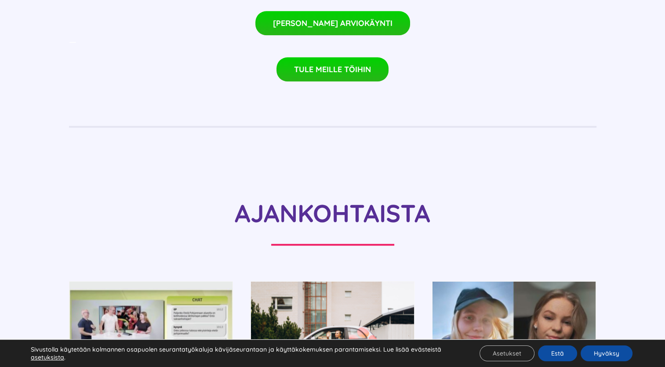
scroll to position [703, 0]
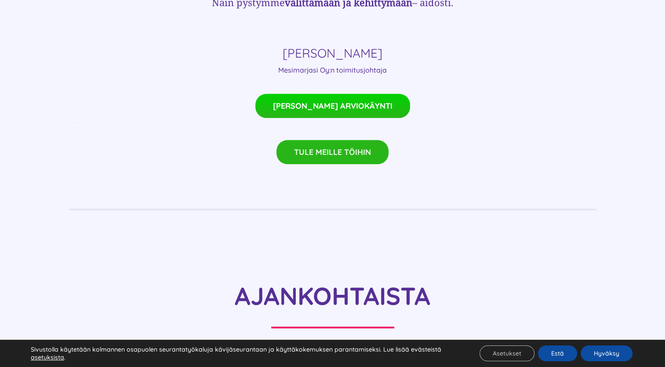
click at [371, 147] on span "TULE MEILLE TÖIHIN" at bounding box center [332, 151] width 77 height 9
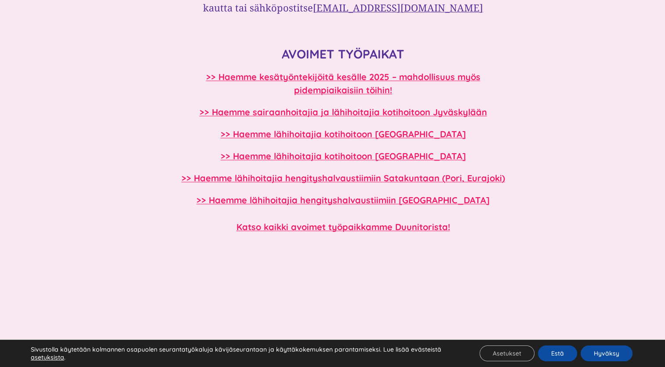
scroll to position [747, 0]
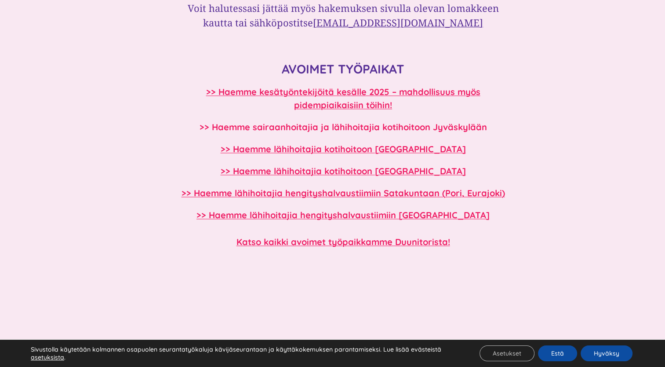
click at [421, 129] on b ">> Haemme sairaanhoitajia ja lähihoitajia kotihoitoon Jyväskylään" at bounding box center [344, 126] width 288 height 11
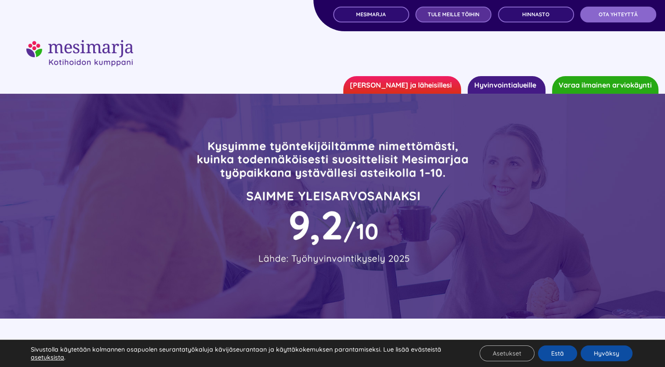
click at [473, 18] on link "TULE MEILLE TÖIHIN" at bounding box center [453, 15] width 76 height 16
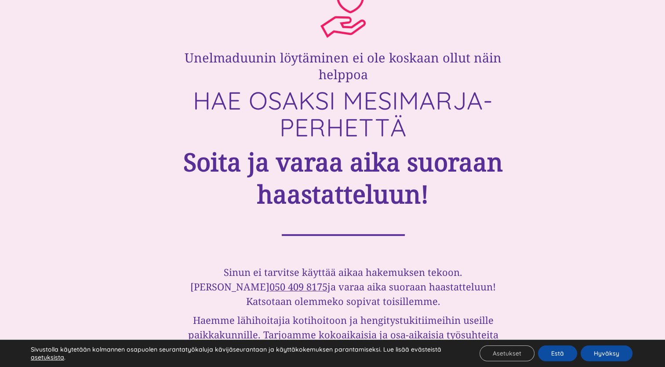
scroll to position [220, 0]
